Goal: Information Seeking & Learning: Learn about a topic

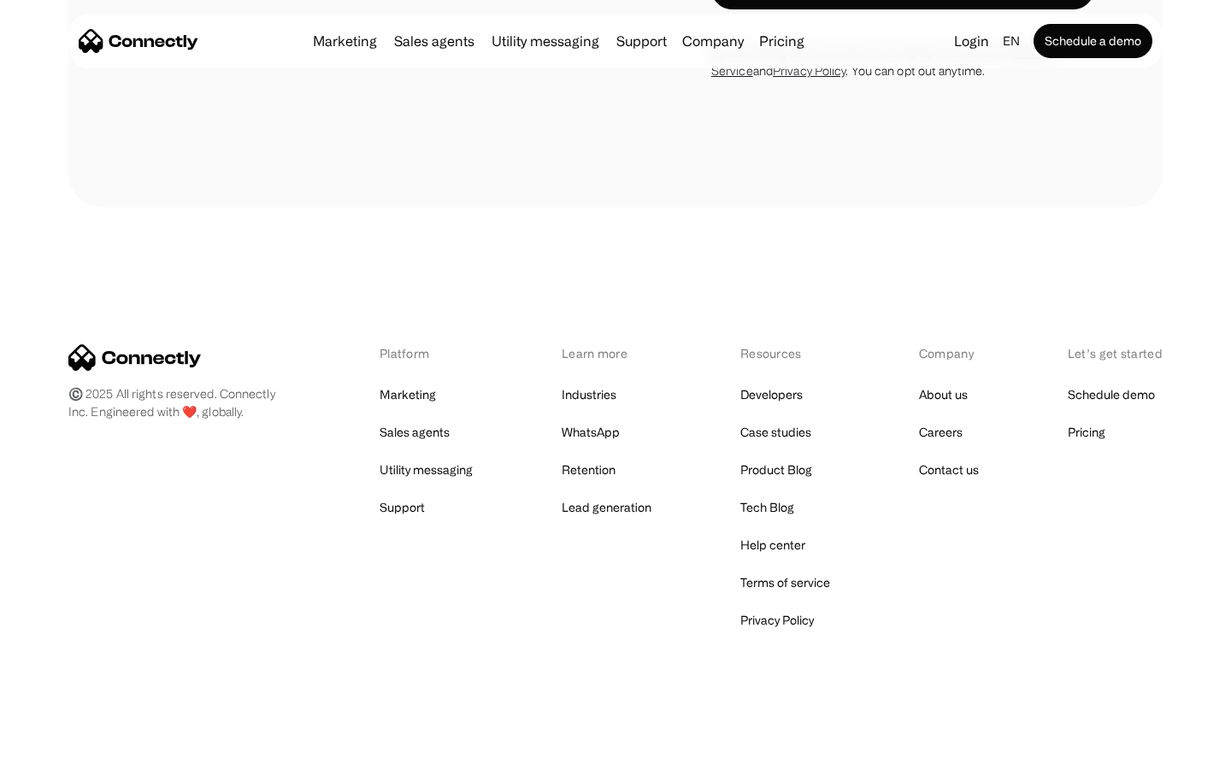
scroll to position [3301, 0]
